Goal: Task Accomplishment & Management: Use online tool/utility

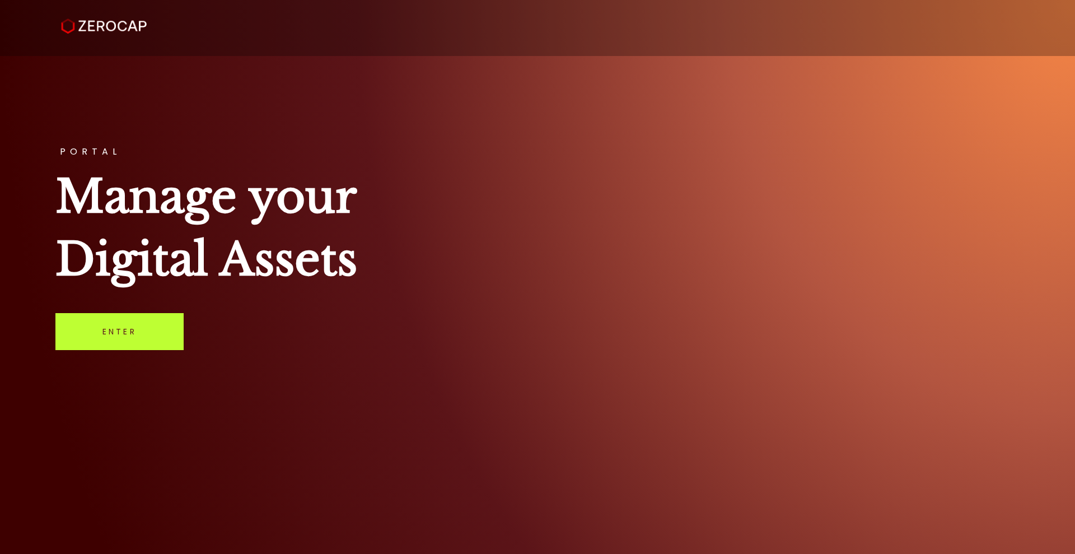
click at [146, 340] on link "Enter" at bounding box center [119, 331] width 128 height 37
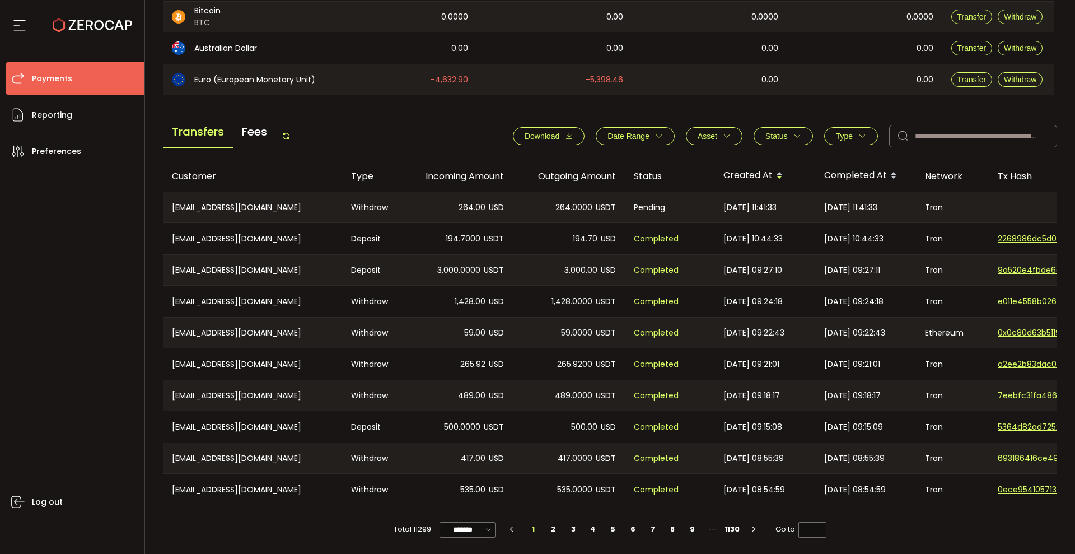
scroll to position [354, 0]
click at [552, 525] on li "2" at bounding box center [554, 529] width 20 height 16
click at [530, 526] on li "1" at bounding box center [533, 529] width 20 height 16
click at [572, 527] on li "3" at bounding box center [573, 529] width 20 height 16
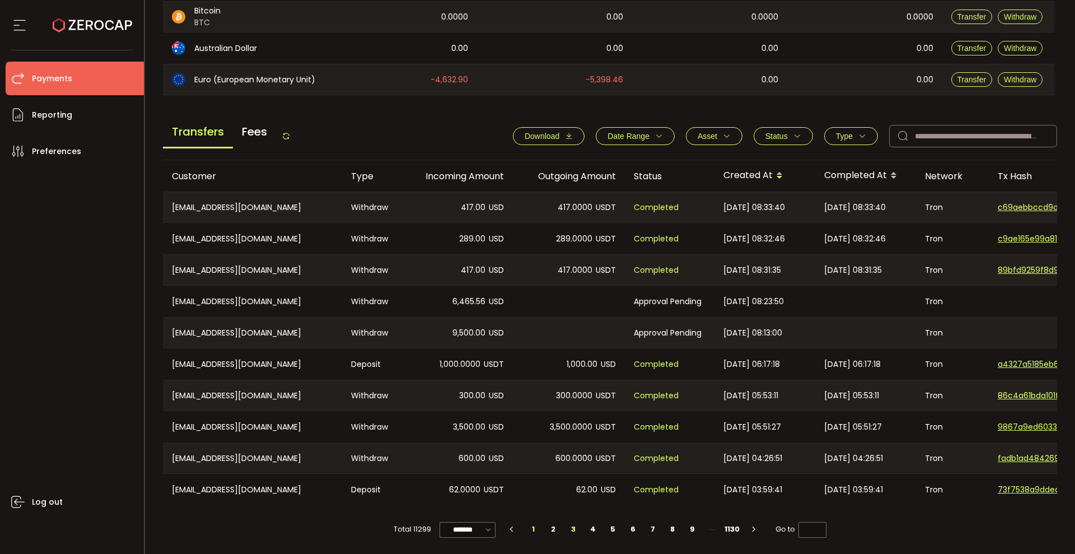
click at [534, 529] on li "1" at bounding box center [533, 529] width 20 height 16
type input "*"
